Goal: Transaction & Acquisition: Purchase product/service

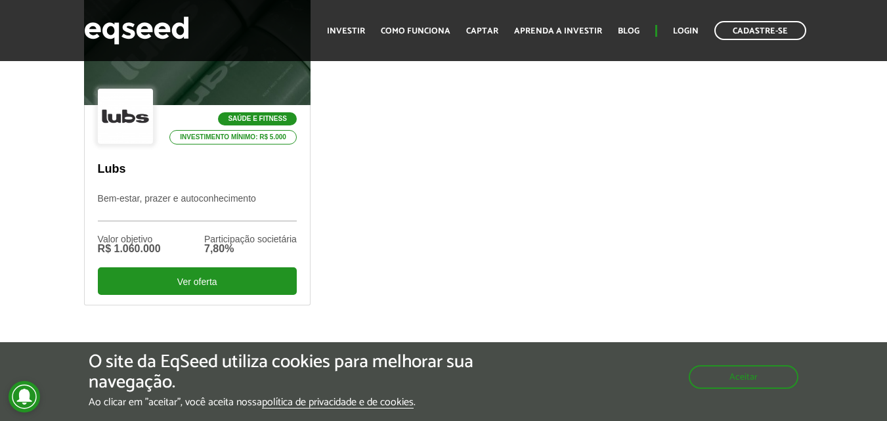
scroll to position [502, 0]
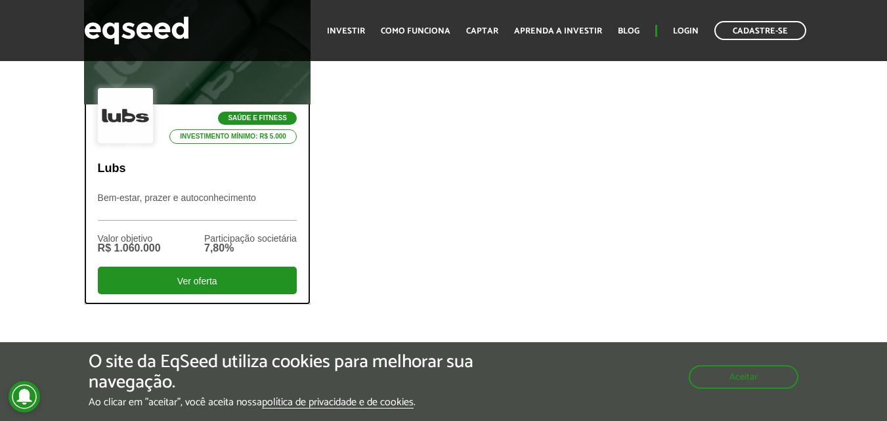
click at [276, 196] on p "Bem-estar, prazer e autoconhecimento" at bounding box center [197, 206] width 199 height 28
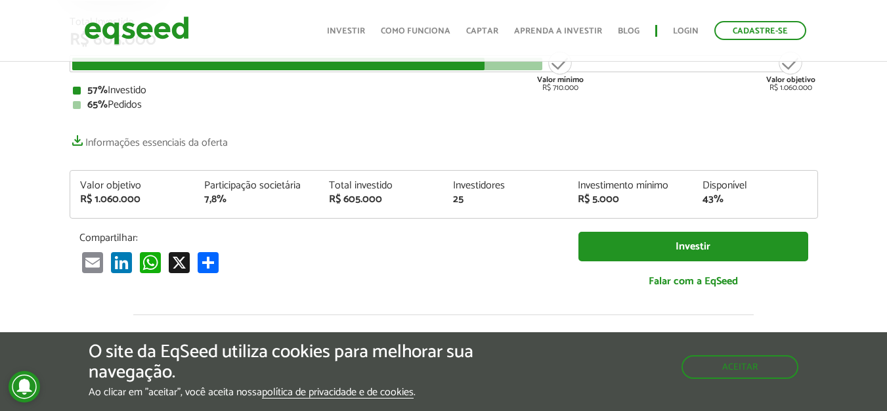
scroll to position [200, 0]
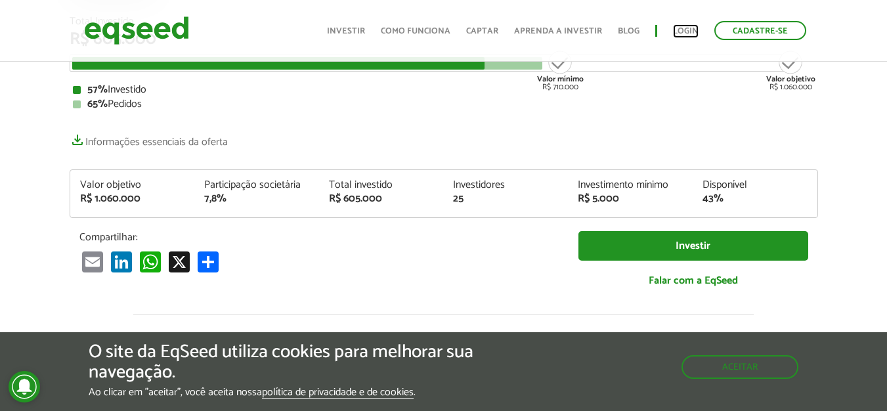
click at [684, 32] on link "Login" at bounding box center [686, 31] width 26 height 9
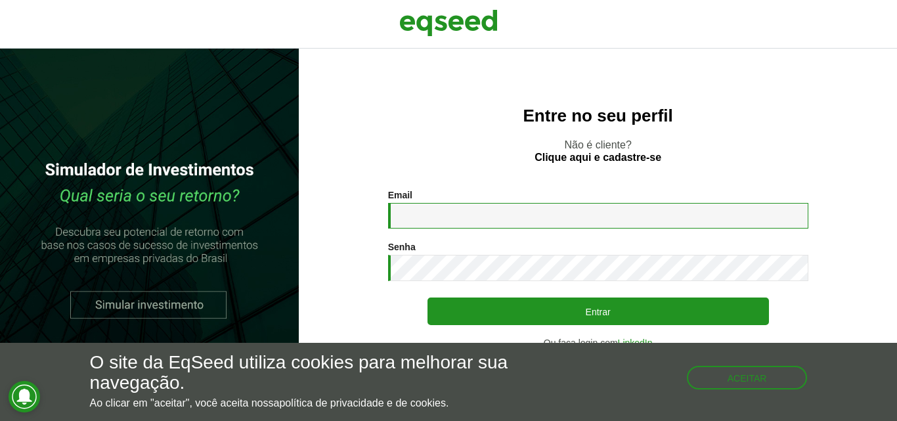
click at [498, 214] on input "Email *" at bounding box center [598, 216] width 420 height 26
type input "**********"
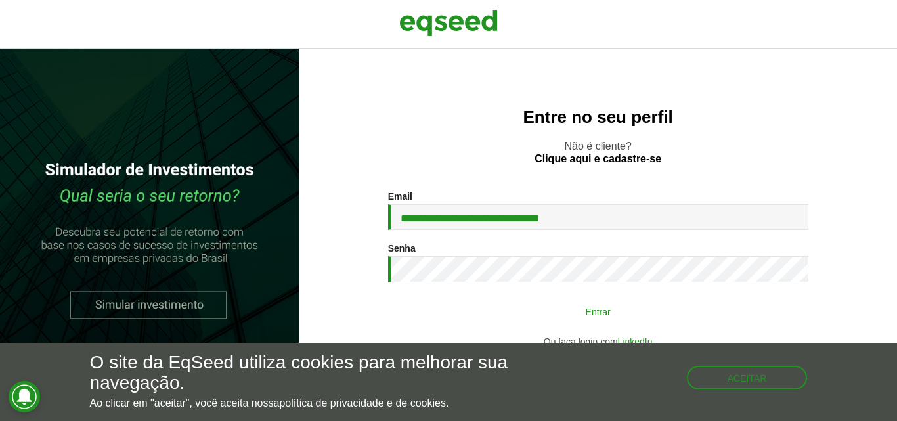
click at [599, 312] on button "Entrar" at bounding box center [597, 311] width 341 height 25
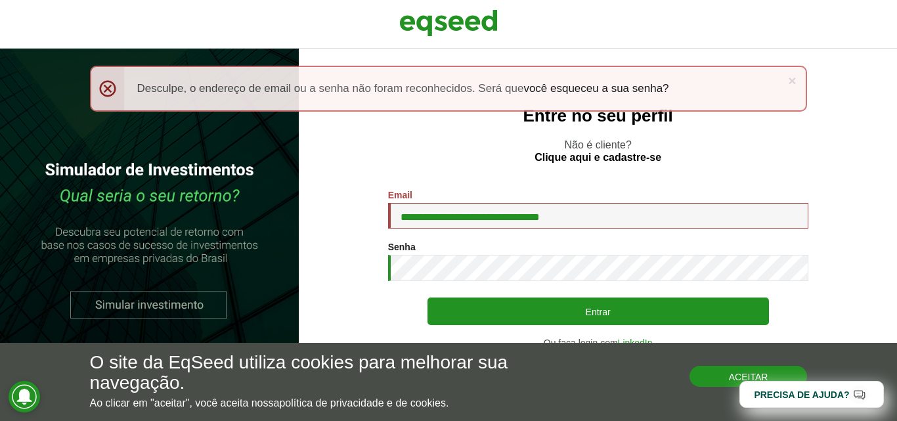
click at [701, 377] on button "Aceitar" at bounding box center [748, 376] width 118 height 21
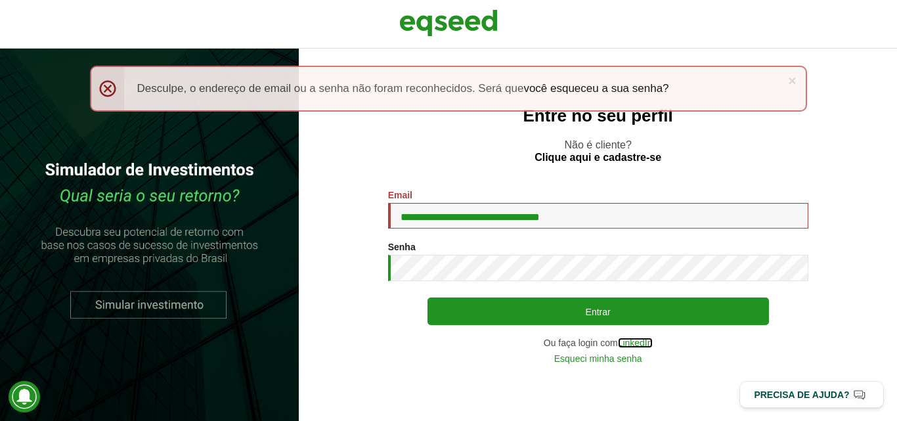
click at [640, 343] on link "LinkedIn" at bounding box center [635, 342] width 35 height 9
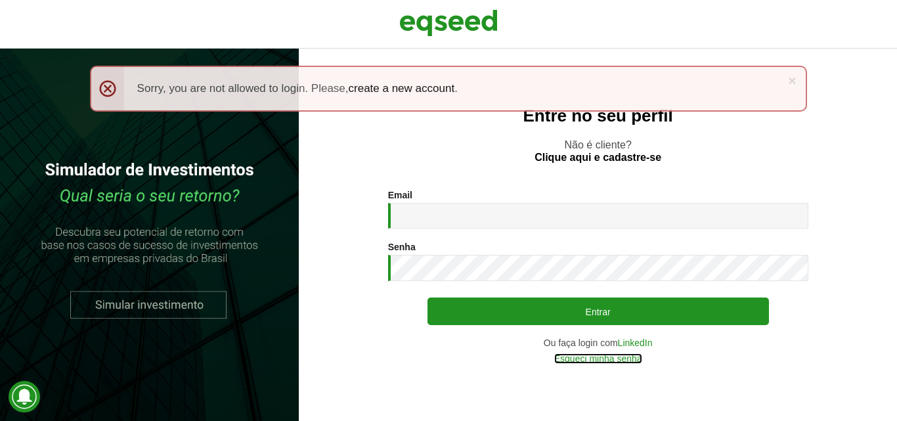
click at [601, 355] on link "Esqueci minha senha" at bounding box center [598, 358] width 88 height 9
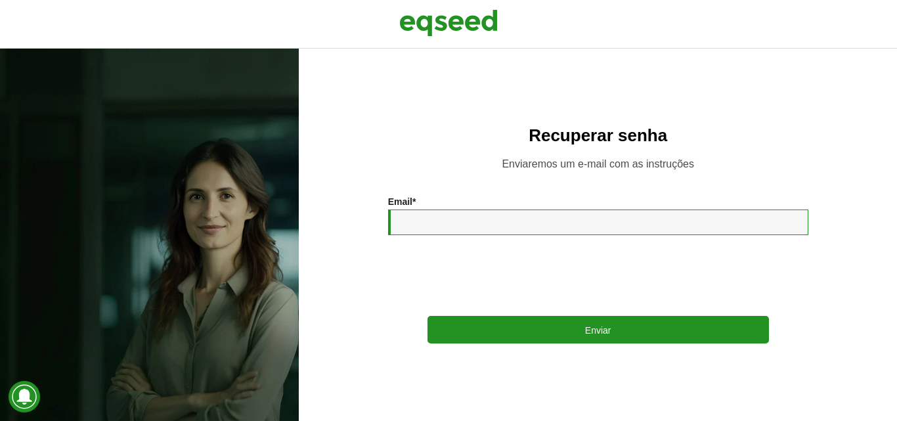
click at [452, 226] on input "Email *" at bounding box center [598, 222] width 420 height 26
type input "**********"
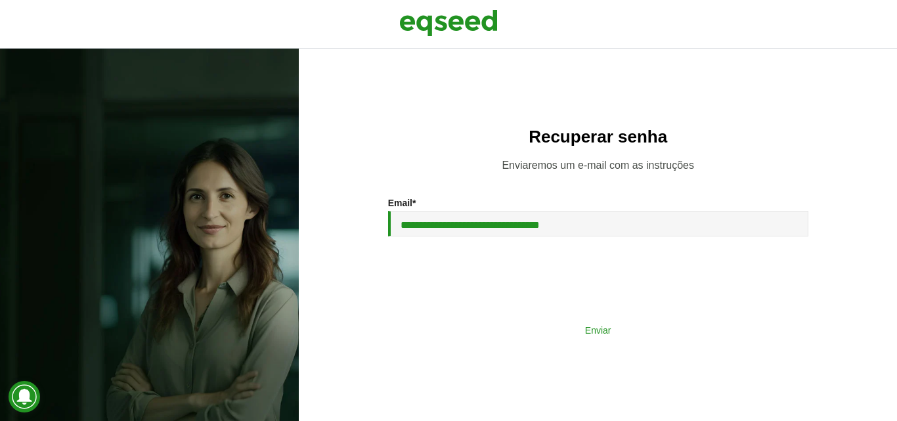
click at [617, 335] on button "Enviar" at bounding box center [597, 329] width 341 height 25
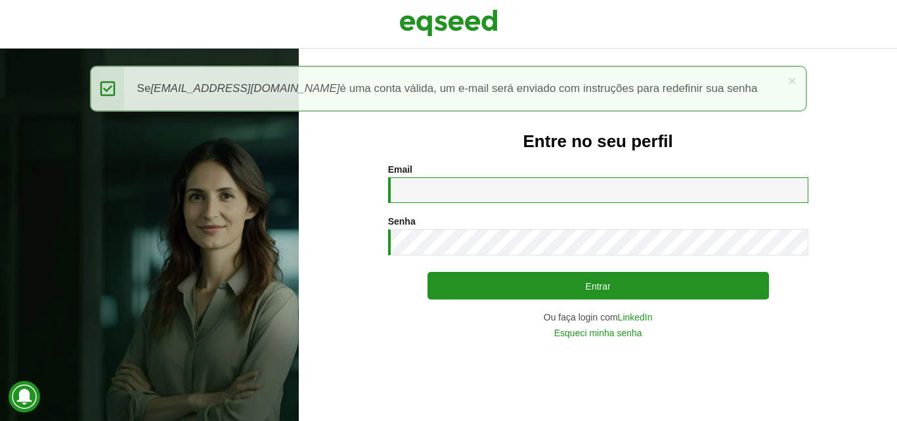
click at [479, 190] on input "Email *" at bounding box center [598, 190] width 420 height 26
type input "**********"
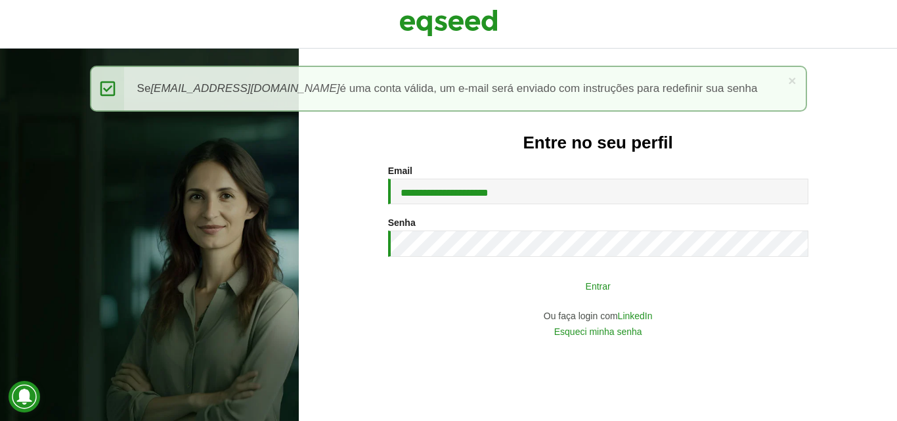
click at [620, 297] on button "Entrar" at bounding box center [597, 285] width 341 height 25
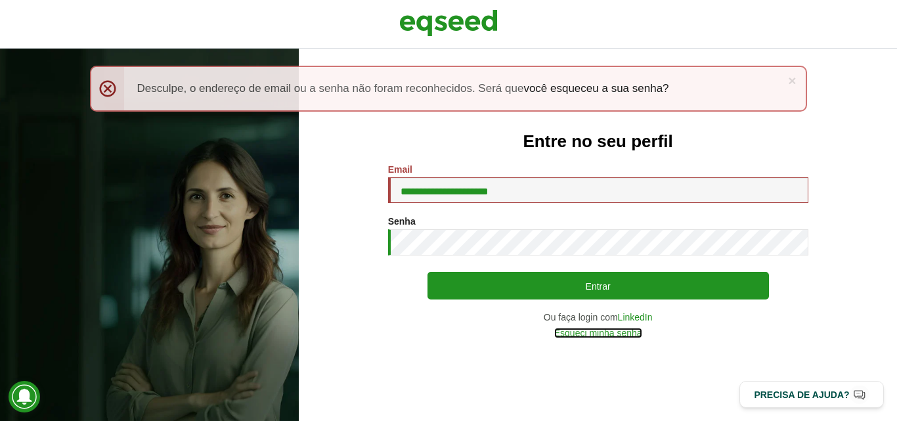
click at [617, 332] on link "Esqueci minha senha" at bounding box center [598, 332] width 88 height 9
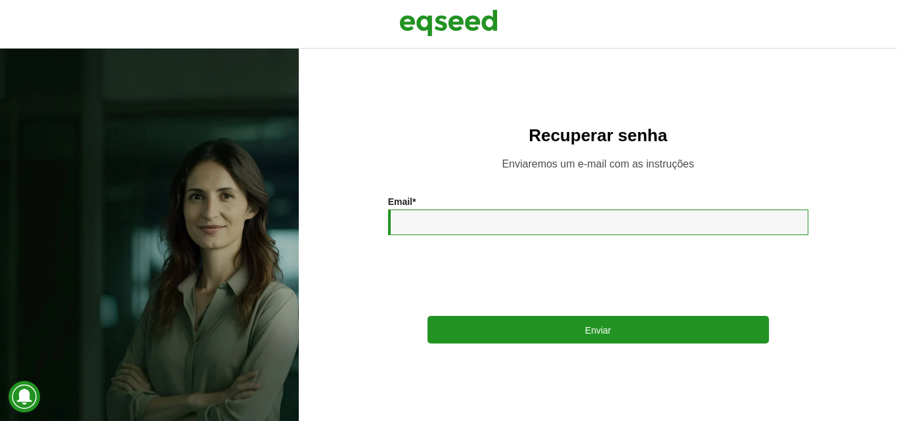
click at [505, 227] on input "Email *" at bounding box center [598, 222] width 420 height 26
type input "**********"
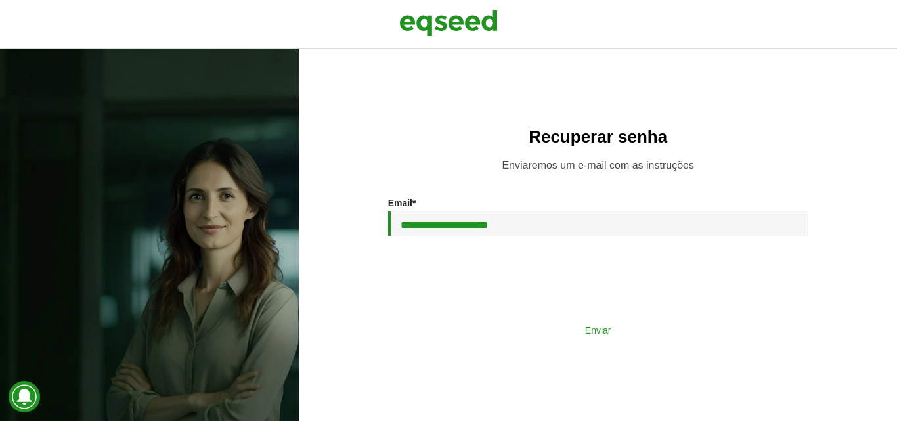
click at [596, 324] on button "Enviar" at bounding box center [597, 329] width 341 height 25
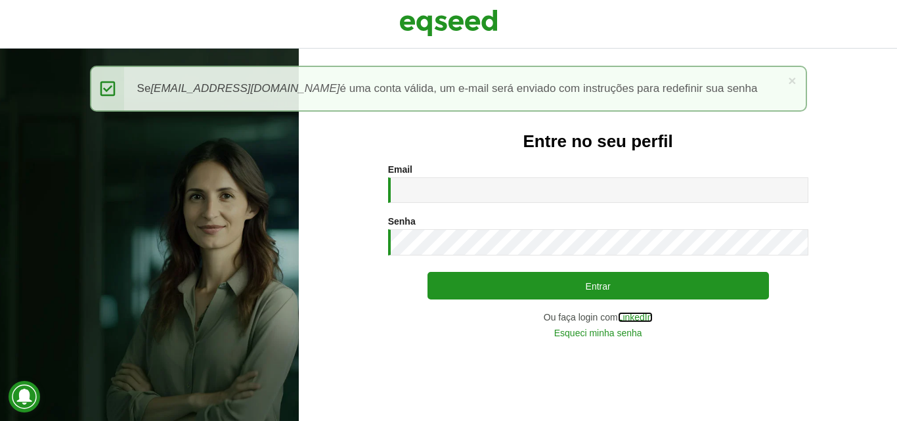
click at [636, 316] on link "LinkedIn" at bounding box center [635, 317] width 35 height 9
